Goal: Find specific page/section: Find specific page/section

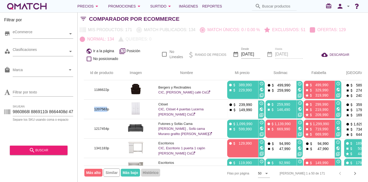
scroll to position [0, 5]
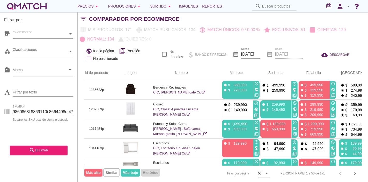
click at [97, 175] on span "Más alto" at bounding box center [93, 172] width 18 height 8
click at [99, 170] on span "Más alto" at bounding box center [93, 172] width 18 height 8
click at [222, 74] on th "arrow_upward Mi precio" at bounding box center [235, 73] width 38 height 15
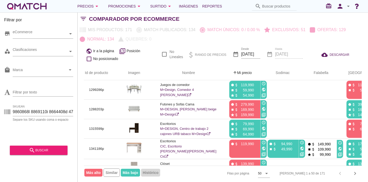
scroll to position [0, 0]
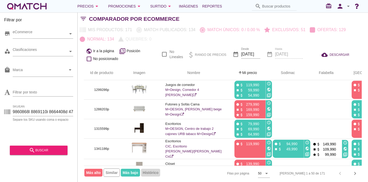
click at [238, 74] on icon "arrow_upward" at bounding box center [240, 72] width 4 height 4
click at [98, 172] on span "Más alto" at bounding box center [93, 172] width 18 height 8
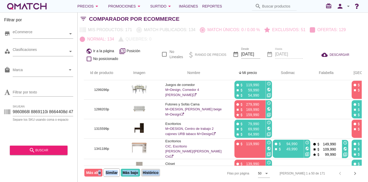
click at [98, 172] on span "Más alto" at bounding box center [93, 172] width 18 height 8
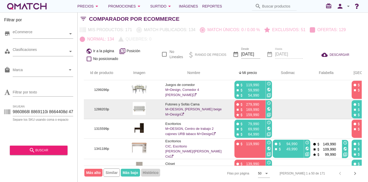
click at [105, 107] on p "1288203p" at bounding box center [101, 108] width 23 height 5
click at [103, 107] on p "1288203p" at bounding box center [101, 108] width 23 height 5
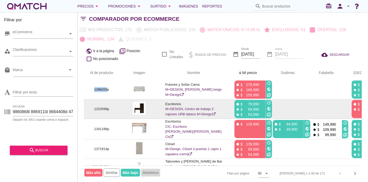
scroll to position [29, 0]
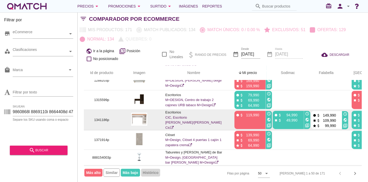
click at [100, 120] on p "1341186p" at bounding box center [101, 119] width 23 height 5
copy p "1341186"
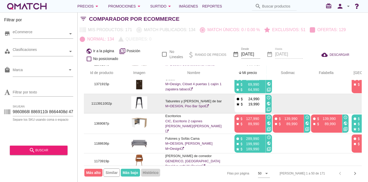
scroll to position [230, 0]
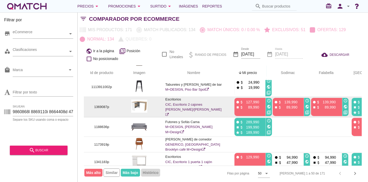
click at [98, 109] on p "1369087p" at bounding box center [101, 106] width 23 height 5
copy p "1369087"
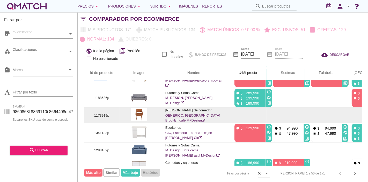
scroll to position [288, 0]
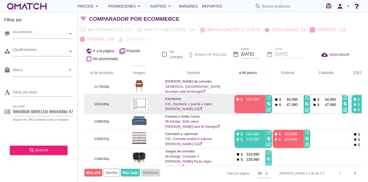
click at [99, 106] on p "1341183p" at bounding box center [101, 103] width 23 height 5
copy p "1341183"
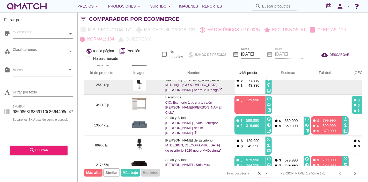
scroll to position [431, 0]
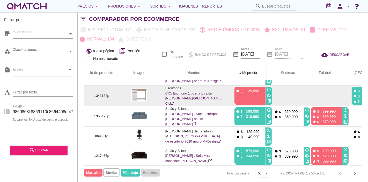
click at [99, 98] on p "1341182p" at bounding box center [101, 95] width 23 height 5
copy p "1341182"
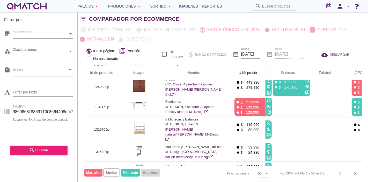
scroll to position [575, 5]
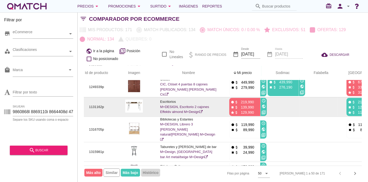
click at [262, 108] on icon "public" at bounding box center [264, 106] width 4 height 4
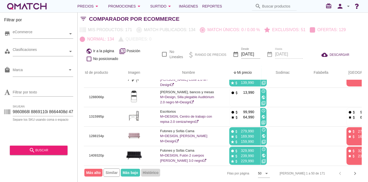
scroll to position [3, 0]
click at [353, 170] on icon "chevron_right" at bounding box center [355, 173] width 6 height 6
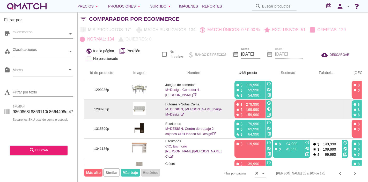
click at [99, 109] on p "1288203p" at bounding box center [101, 108] width 23 height 5
copy p "1288203"
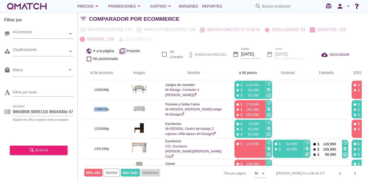
scroll to position [0, 5]
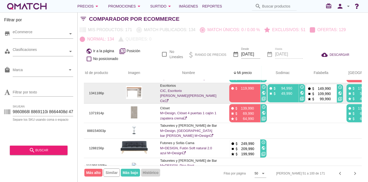
scroll to position [57, 5]
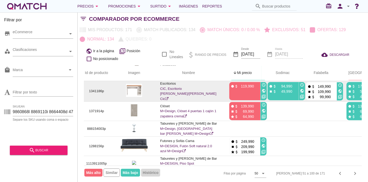
click at [92, 91] on p "1341186p" at bounding box center [96, 90] width 23 height 5
copy p "1341186"
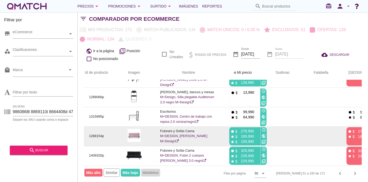
scroll to position [3, 0]
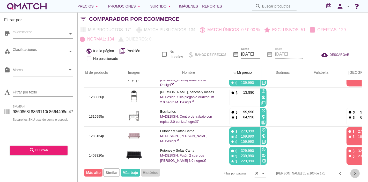
click at [354, 171] on icon "chevron_right" at bounding box center [355, 173] width 6 height 6
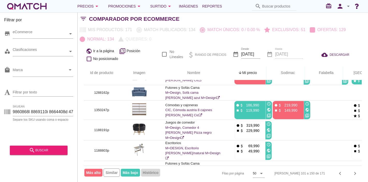
scroll to position [316, 0]
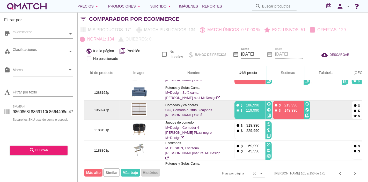
click at [102, 112] on p "1350247p" at bounding box center [101, 109] width 23 height 5
copy p "1350247"
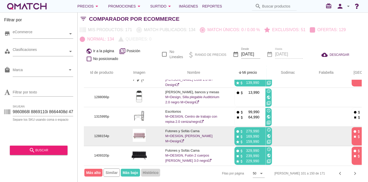
scroll to position [3, 0]
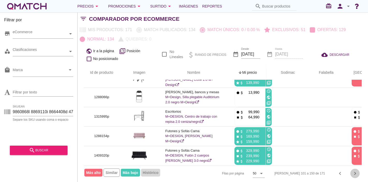
click at [354, 172] on icon "chevron_right" at bounding box center [355, 173] width 6 height 6
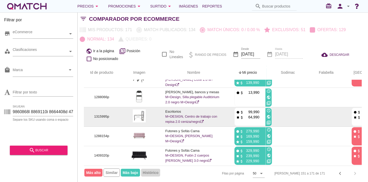
scroll to position [926, 0]
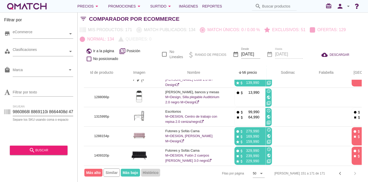
drag, startPoint x: 62, startPoint y: 111, endPoint x: 0, endPoint y: 117, distance: 61.9
click at [0, 117] on div "Filtrar por store eCommerce category Clasificaciones local_mall Marca arrow_dro…" at bounding box center [39, 96] width 78 height 169
type input "1367749p 1382811p 1351412p 1351408p 1367745p 1351417p 1351411p 1477417p 1371914…"
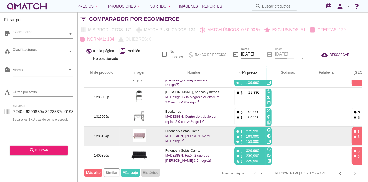
scroll to position [0, 7596]
drag, startPoint x: 16, startPoint y: 111, endPoint x: 229, endPoint y: 121, distance: 212.9
click at [227, 122] on div "Filtrar por store eCommerce category Clasificaciones local_mall Marca arrow_dro…" at bounding box center [223, 96] width 291 height 169
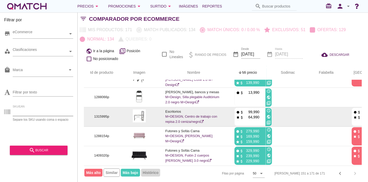
paste input "1041994"
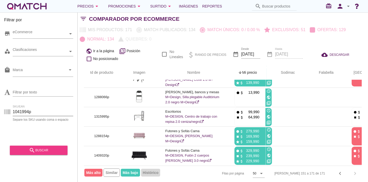
click at [45, 152] on div "search buscar" at bounding box center [38, 150] width 49 height 6
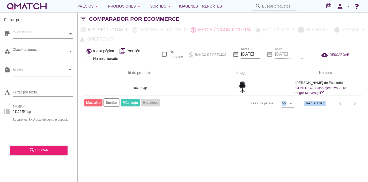
drag, startPoint x: 229, startPoint y: 136, endPoint x: 338, endPoint y: 133, distance: 109.1
click at [360, 137] on div "Filtrar por store eCommerce category Clasificaciones local_mall Marca arrow_dro…" at bounding box center [223, 96] width 291 height 169
click at [328, 140] on div "Filtrar por store eCommerce category Clasificaciones local_mall Marca arrow_dro…" at bounding box center [223, 96] width 291 height 169
drag, startPoint x: 45, startPoint y: 110, endPoint x: 0, endPoint y: 114, distance: 44.7
click at [0, 114] on div "Filtrar por store eCommerce category Clasificaciones local_mall Marca arrow_dro…" at bounding box center [39, 96] width 78 height 169
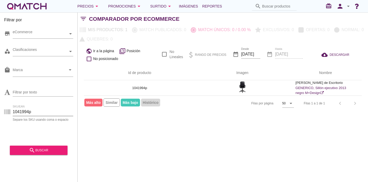
click at [41, 112] on input "1041994p" at bounding box center [43, 111] width 61 height 8
drag, startPoint x: 42, startPoint y: 113, endPoint x: 0, endPoint y: 116, distance: 42.1
click at [0, 116] on div "Filtrar por store eCommerce category Clasificaciones local_mall Marca arrow_dro…" at bounding box center [39, 96] width 78 height 169
paste input "1060312p 1060314p 1060403p 1061097p 1111683p 1113701p 1119673001p"
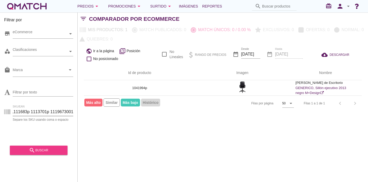
click at [50, 148] on div "search buscar" at bounding box center [38, 150] width 49 height 6
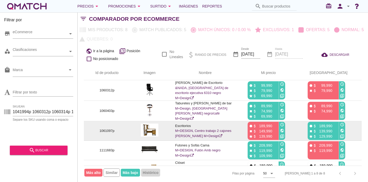
scroll to position [3, 0]
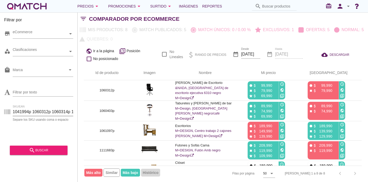
drag, startPoint x: 2, startPoint y: 115, endPoint x: 0, endPoint y: 126, distance: 10.8
click at [0, 126] on div "Filtrar por store eCommerce category Clasificaciones local_mall Marca arrow_dro…" at bounding box center [39, 96] width 78 height 169
type input "1060403p 1061097p 1111683p 1113701p 1119673001p"
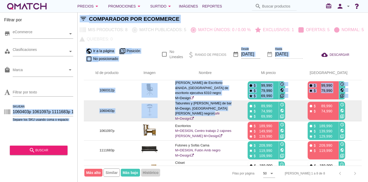
drag, startPoint x: 12, startPoint y: 111, endPoint x: 183, endPoint y: 114, distance: 170.4
click at [188, 114] on div "Filtrar por store eCommerce category Clasificaciones local_mall Marca arrow_dro…" at bounding box center [223, 96] width 291 height 169
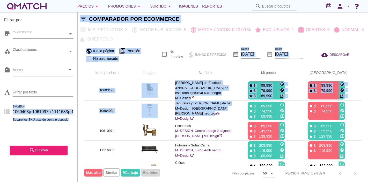
click at [22, 112] on input "1060403p 1061097p 1111683p 1113701p 1119673001p" at bounding box center [43, 111] width 61 height 8
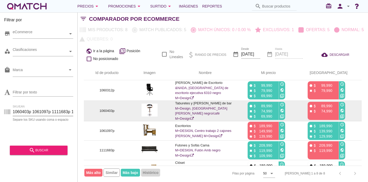
scroll to position [0, 42]
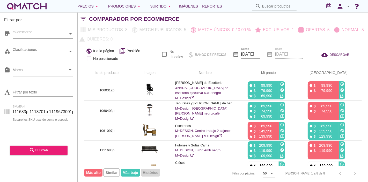
drag, startPoint x: 14, startPoint y: 111, endPoint x: 75, endPoint y: 114, distance: 61.2
click at [75, 114] on div "Filtrar por store eCommerce category Clasificaciones local_mall Marca arrow_dro…" at bounding box center [39, 96] width 78 height 169
paste input "1367747"
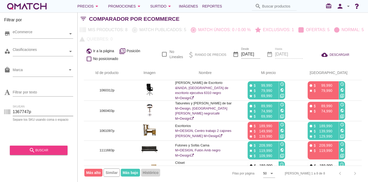
click at [47, 145] on button "search buscar" at bounding box center [39, 149] width 58 height 9
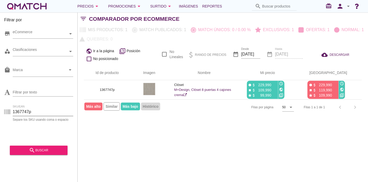
drag, startPoint x: 38, startPoint y: 107, endPoint x: 3, endPoint y: 113, distance: 35.4
click at [0, 113] on div "Filtrar por store eCommerce category Clasificaciones local_mall Marca arrow_dro…" at bounding box center [39, 96] width 78 height 169
paste input "1367746"
click at [36, 153] on button "search buscar" at bounding box center [39, 149] width 58 height 9
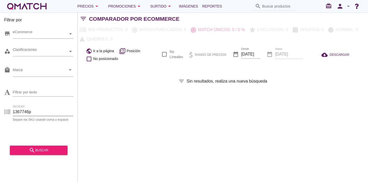
drag, startPoint x: 42, startPoint y: 111, endPoint x: 0, endPoint y: 106, distance: 42.3
click at [0, 106] on div "Filtrar por store eCommerce category Clasificaciones local_mall Marca arrow_dro…" at bounding box center [39, 96] width 78 height 169
paste input "text"
click at [49, 149] on div "search buscar" at bounding box center [38, 150] width 49 height 6
drag, startPoint x: 33, startPoint y: 112, endPoint x: 3, endPoint y: 113, distance: 29.8
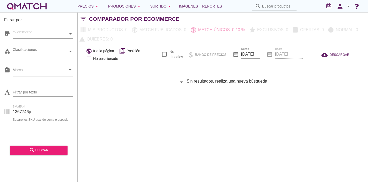
click at [4, 113] on div "SKU/EAN 1367746p Separe los SKU usando coma o espacio" at bounding box center [38, 112] width 69 height 17
paste input "51410"
click at [53, 150] on div "search buscar" at bounding box center [38, 150] width 49 height 6
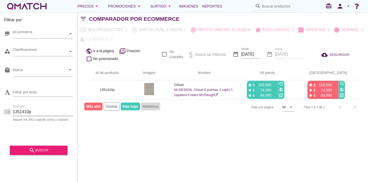
drag, startPoint x: 47, startPoint y: 112, endPoint x: 9, endPoint y: 115, distance: 38.2
click at [9, 115] on div "SKU/EAN 1351410p Separe los SKU usando coma o espacio" at bounding box center [38, 112] width 69 height 17
paste input "1338536"
click at [43, 150] on div "search buscar" at bounding box center [38, 150] width 49 height 6
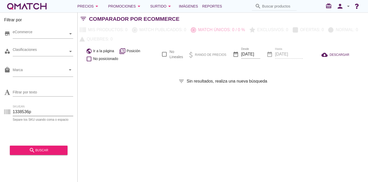
drag, startPoint x: 32, startPoint y: 108, endPoint x: 15, endPoint y: 109, distance: 17.4
click at [0, 107] on div "Filtrar por store eCommerce category Clasificaciones local_mall Marca arrow_dro…" at bounding box center [39, 96] width 78 height 169
paste input "1382811"
type input "1382811p"
click at [48, 151] on div "search buscar" at bounding box center [38, 150] width 49 height 6
